Goal: Contribute content

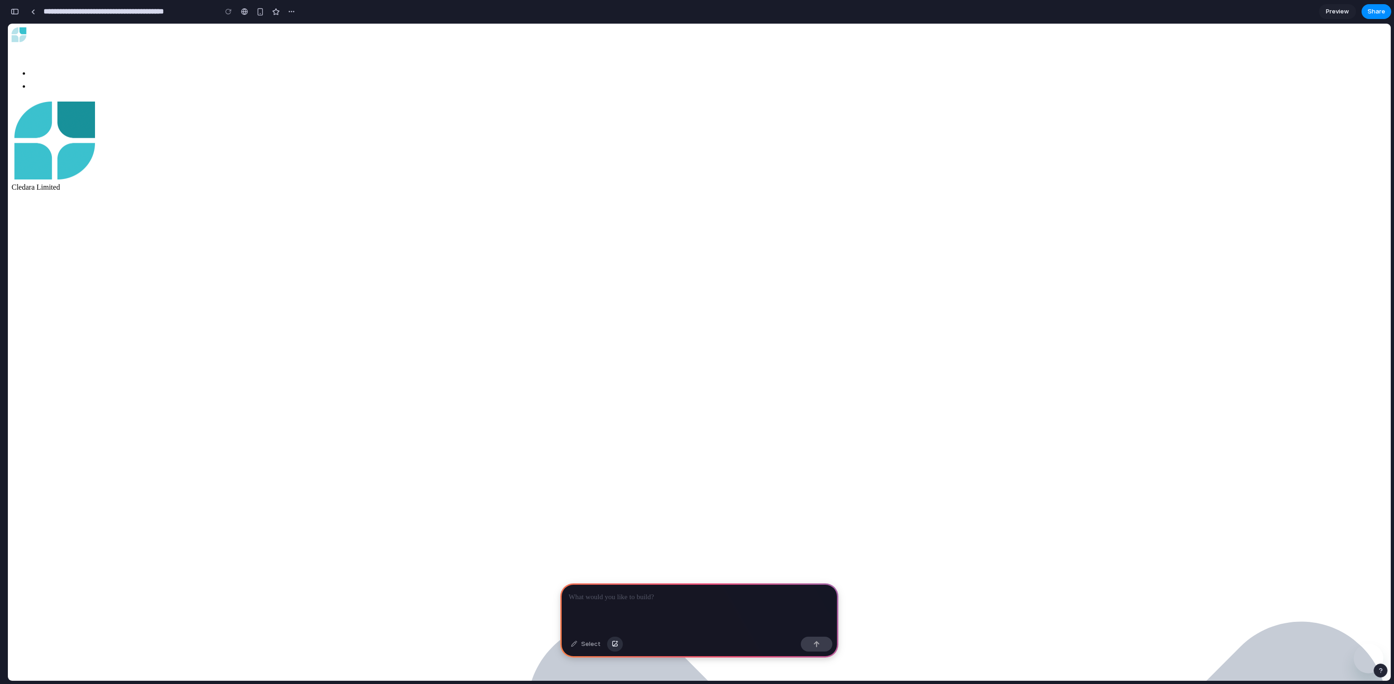
click at [615, 641] on div "button" at bounding box center [615, 644] width 6 height 6
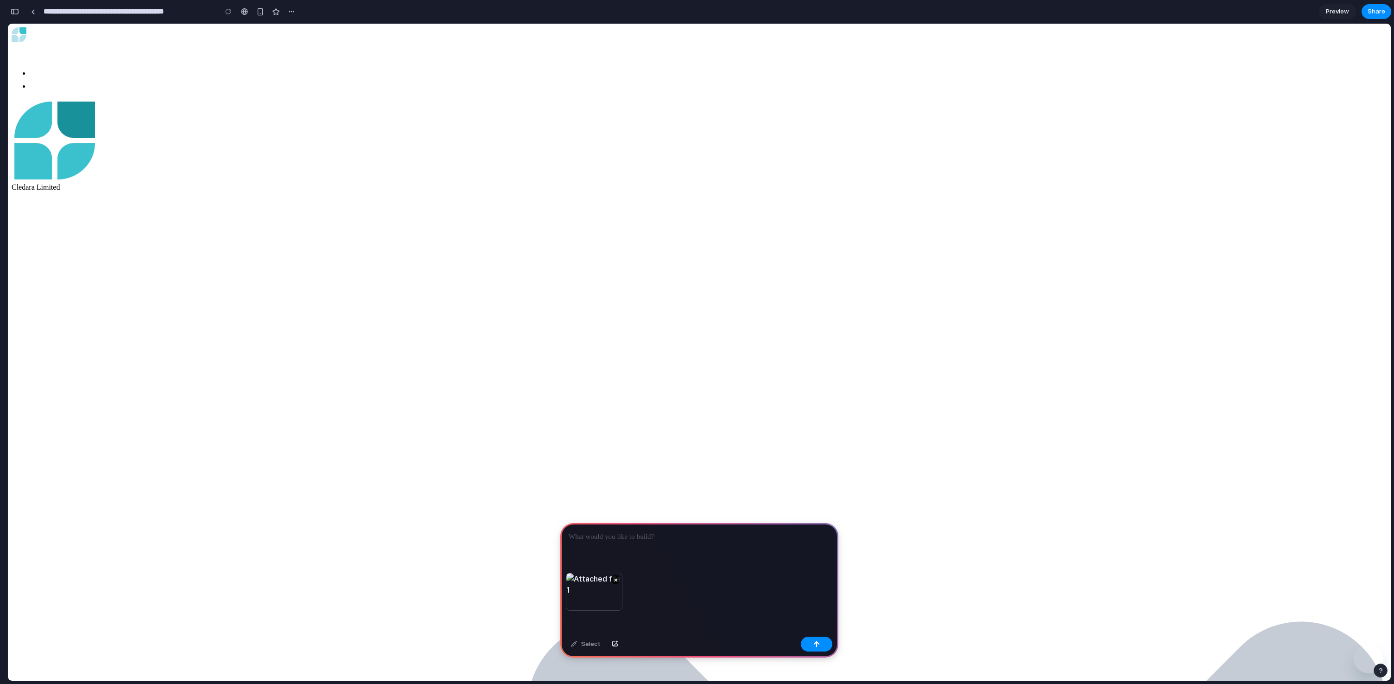
click at [689, 553] on div at bounding box center [699, 548] width 278 height 50
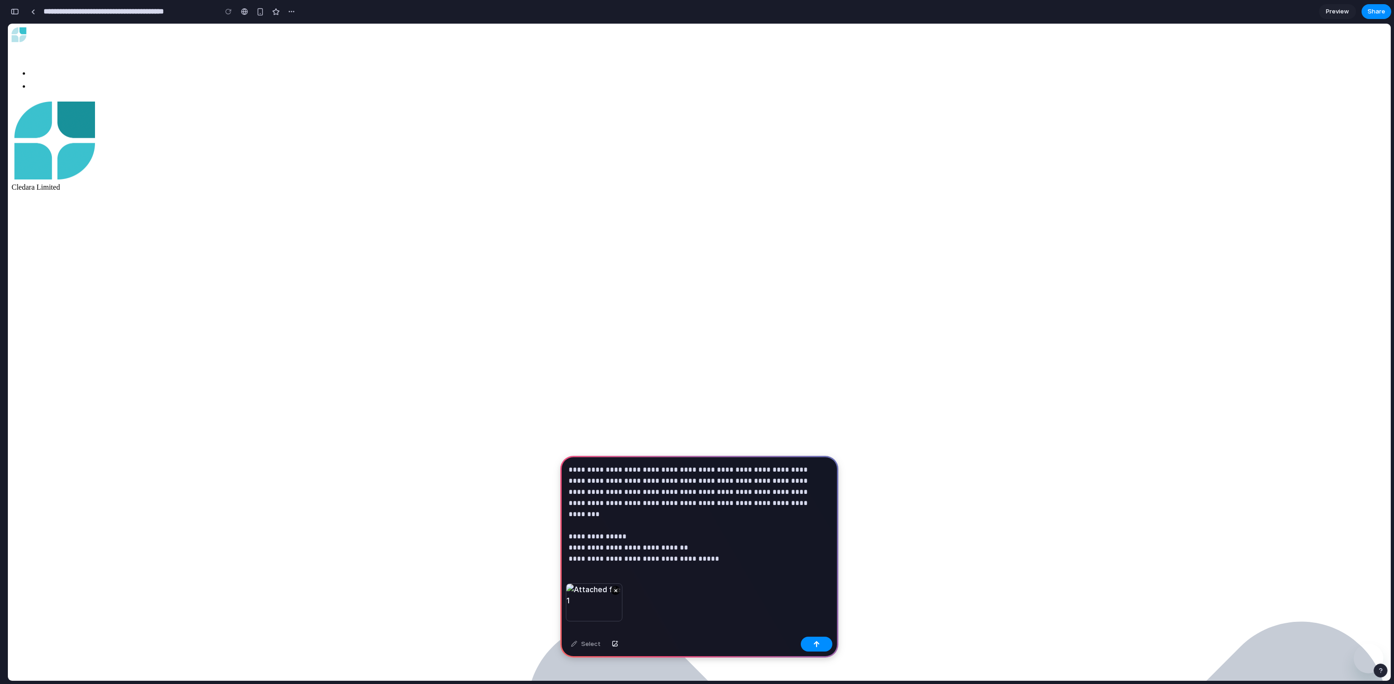
click at [742, 546] on p "**********" at bounding box center [698, 508] width 258 height 89
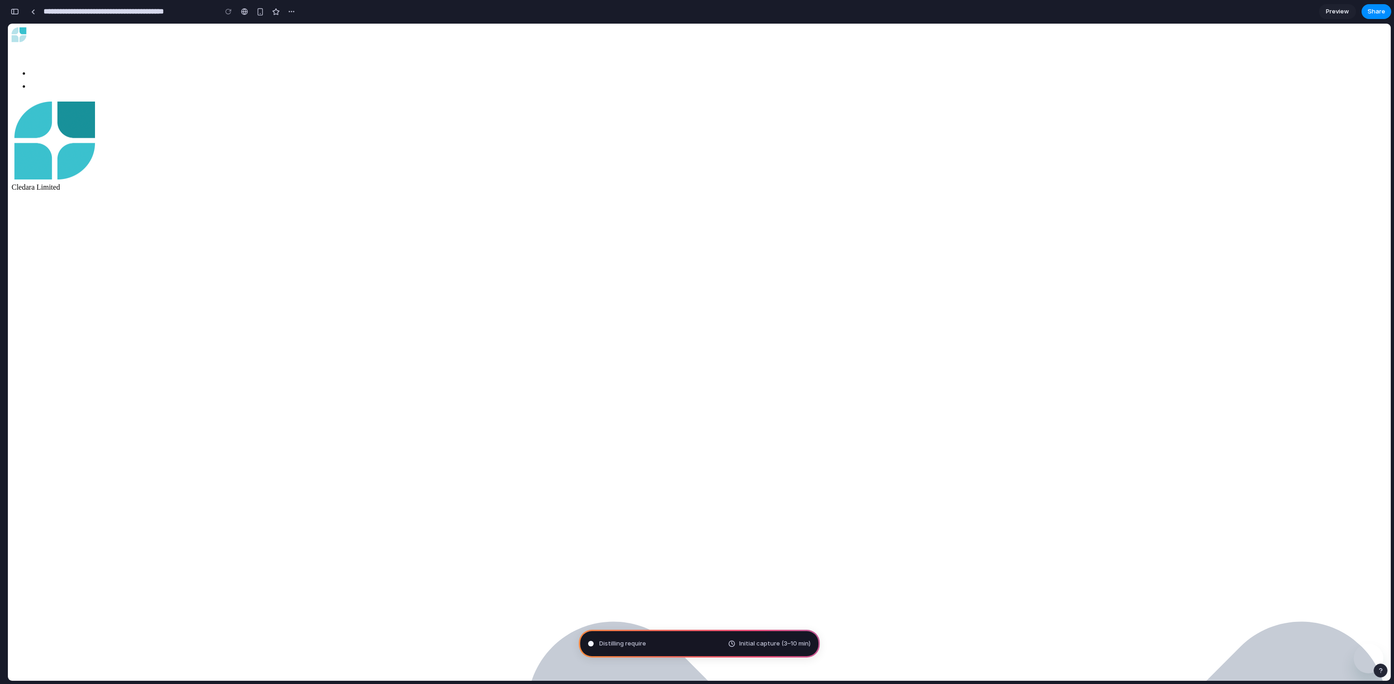
type input "**********"
